Goal: Information Seeking & Learning: Learn about a topic

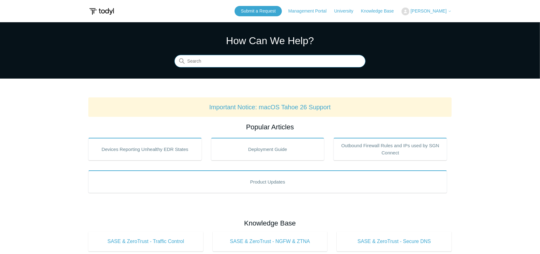
click at [211, 59] on input "Search" at bounding box center [269, 61] width 191 height 13
type input "sase windows issues"
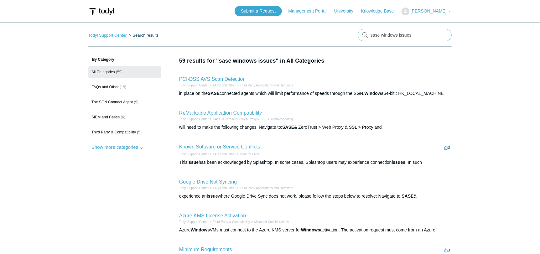
drag, startPoint x: 418, startPoint y: 32, endPoint x: 382, endPoint y: 34, distance: 36.1
click at [382, 34] on input "sase windows issues" at bounding box center [405, 35] width 94 height 13
type input "sase troublehsooting"
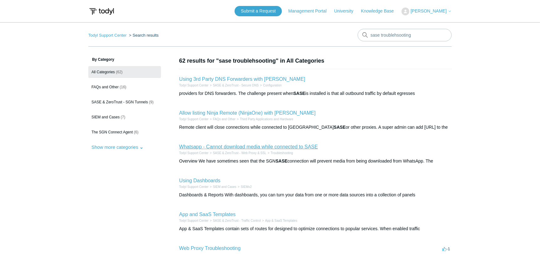
click at [257, 145] on link "Whatsapp - Cannot download media while connected to SASE" at bounding box center [248, 146] width 139 height 5
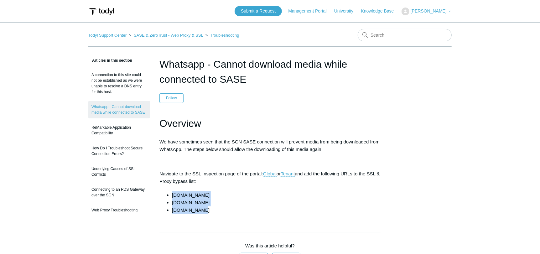
drag, startPoint x: 202, startPoint y: 211, endPoint x: 173, endPoint y: 196, distance: 32.8
click at [173, 196] on ul "cdninstagram.com whatsapp.com whatsapp.net" at bounding box center [273, 202] width 215 height 23
copy ul "cdninstagram.com whatsapp.com whatsapp.net"
click at [234, 34] on link "Troubleshooting" at bounding box center [224, 35] width 29 height 5
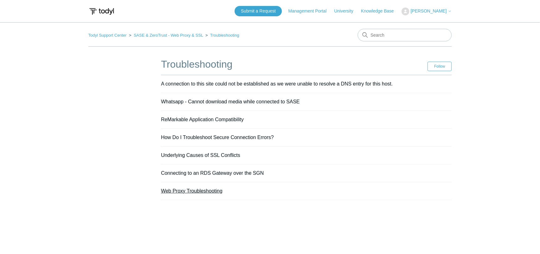
click at [211, 190] on link "Web Proxy Troubleshooting" at bounding box center [191, 190] width 61 height 5
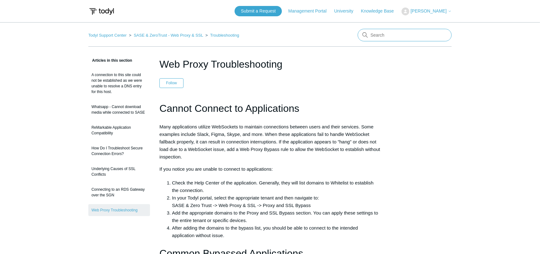
click at [393, 32] on input "Search" at bounding box center [405, 35] width 94 height 13
type input "no internet sase"
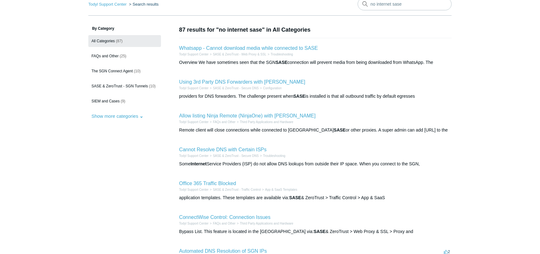
scroll to position [63, 0]
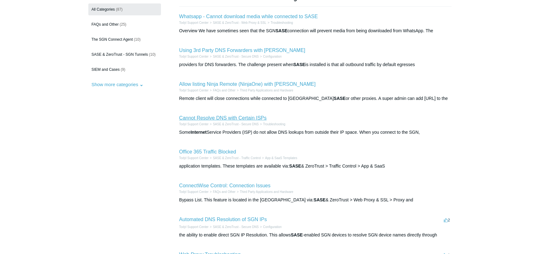
click at [238, 118] on link "Cannot Resolve DNS with Certain ISPs" at bounding box center [222, 117] width 87 height 5
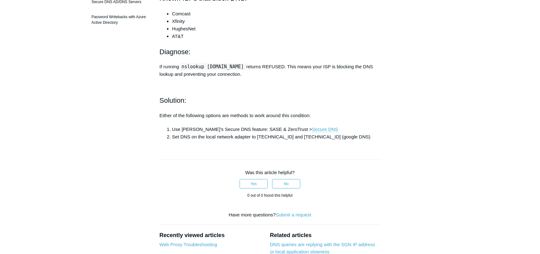
scroll to position [156, 0]
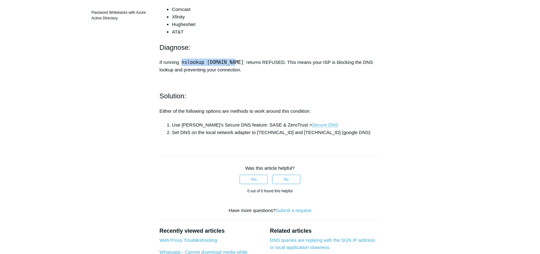
drag, startPoint x: 233, startPoint y: 114, endPoint x: 183, endPoint y: 114, distance: 50.1
click at [183, 65] on code "nslookup [DOMAIN_NAME]" at bounding box center [213, 62] width 66 height 6
copy code "nslookup [DOMAIN_NAME]"
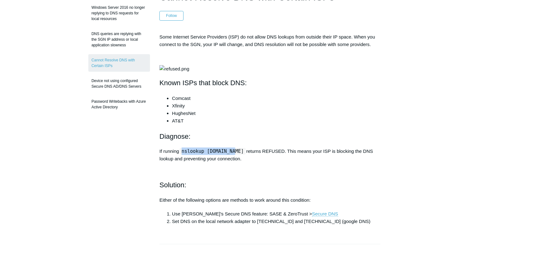
scroll to position [0, 0]
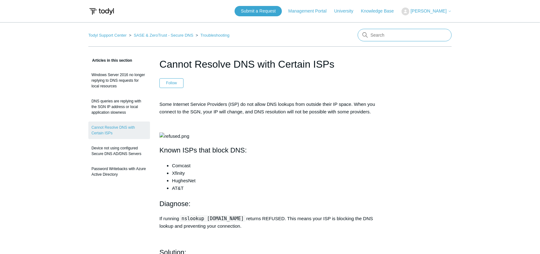
click at [404, 32] on input "Search" at bounding box center [405, 35] width 94 height 13
type input "troubleshooting"
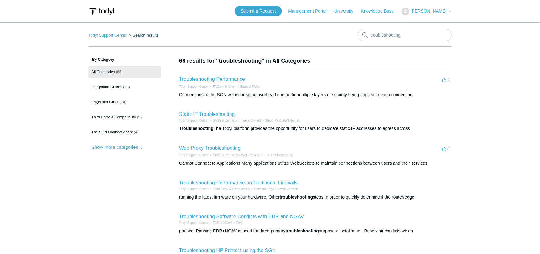
click at [235, 78] on link "Troubleshooting Performance" at bounding box center [212, 78] width 66 height 5
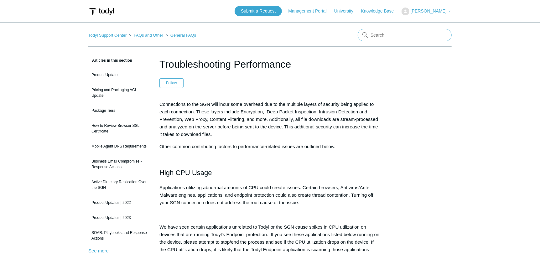
click at [383, 36] on input "Search" at bounding box center [405, 35] width 94 height 13
type input "uninstall windows"
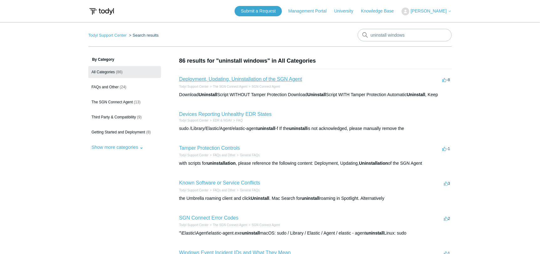
click at [267, 79] on link "Deployment, Updating, Uninstallation of the SGN Agent" at bounding box center [240, 78] width 123 height 5
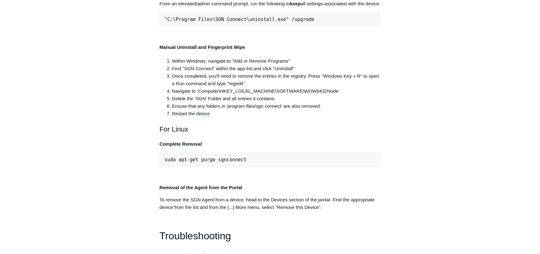
scroll to position [1283, 0]
